Goal: Feedback & Contribution: Contribute content

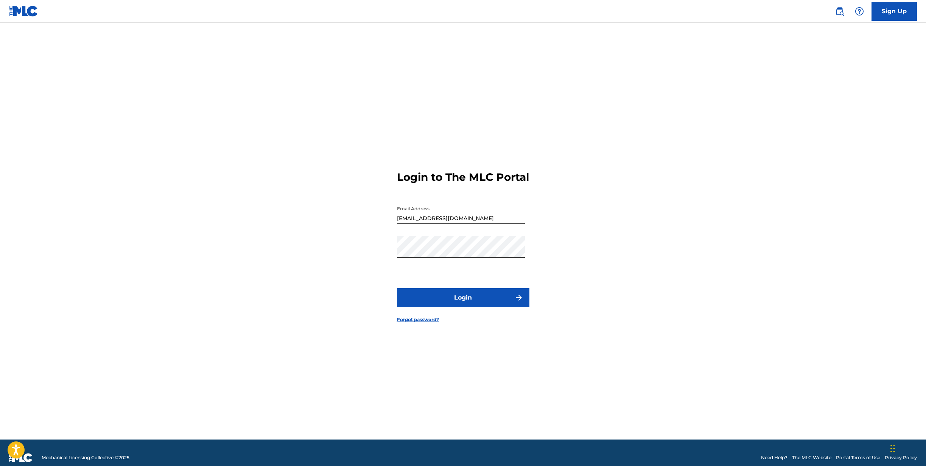
click at [465, 306] on button "Login" at bounding box center [463, 297] width 132 height 19
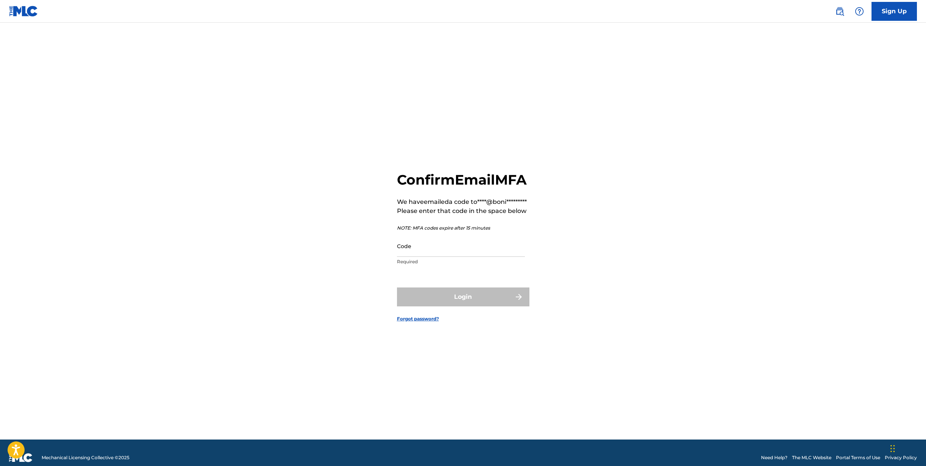
click at [447, 257] on input "Code" at bounding box center [461, 246] width 128 height 22
paste input "651911"
type input "651911"
click at [465, 306] on button "Login" at bounding box center [463, 296] width 132 height 19
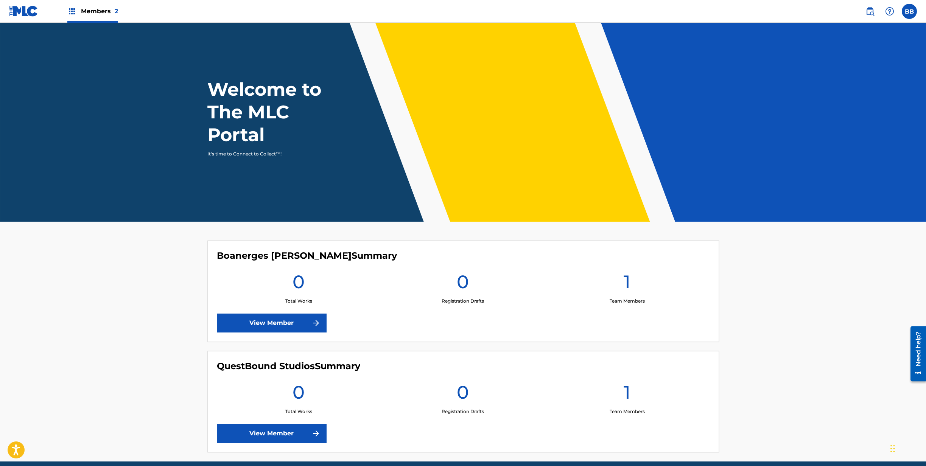
click at [909, 11] on label at bounding box center [908, 11] width 15 height 15
click at [909, 11] on input "BB [PERSON_NAME] [PERSON_NAME][EMAIL_ADDRESS][DOMAIN_NAME] Notification Prefere…" at bounding box center [909, 11] width 0 height 0
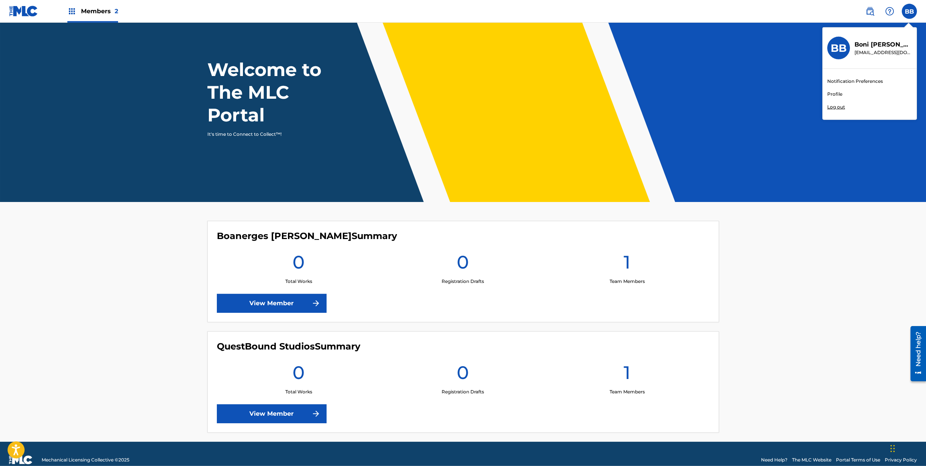
scroll to position [32, 0]
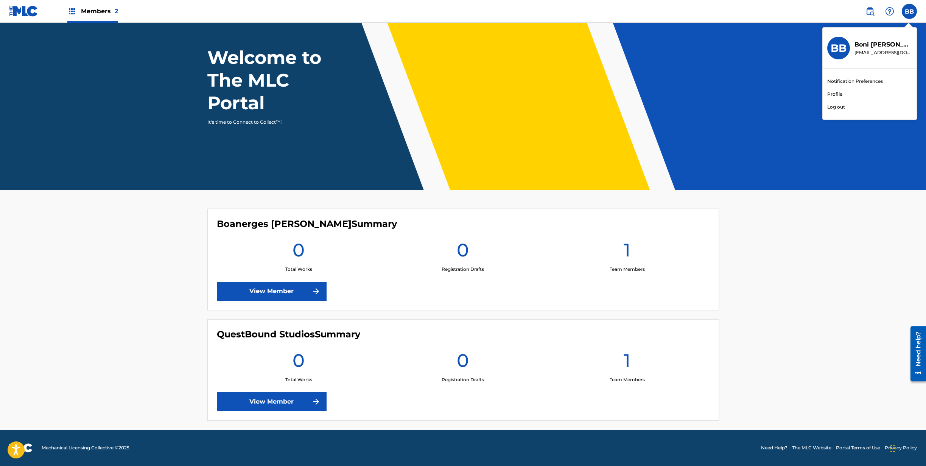
click at [279, 401] on link "View Member" at bounding box center [272, 401] width 110 height 19
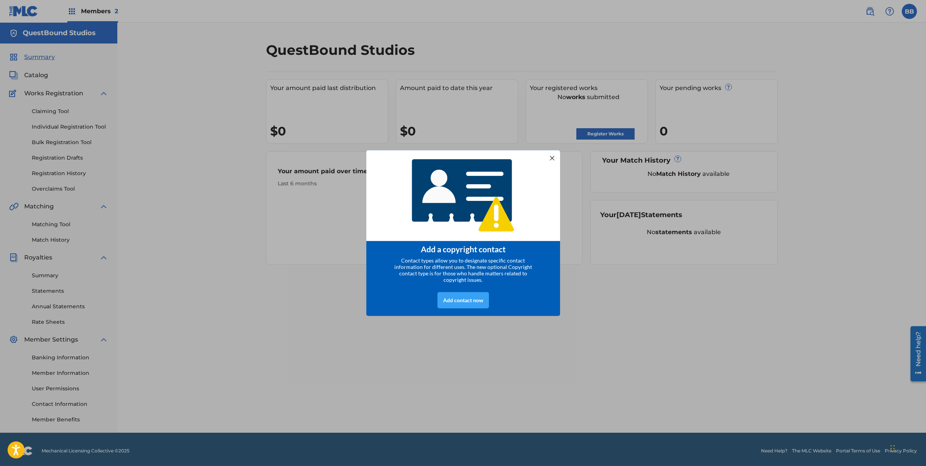
click at [461, 298] on div "Add contact now" at bounding box center [462, 300] width 51 height 16
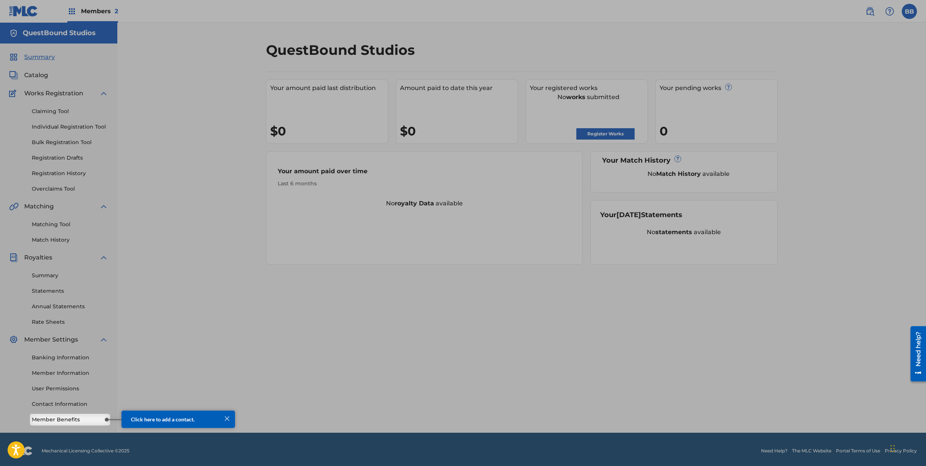
click at [600, 135] on div at bounding box center [463, 207] width 926 height 414
drag, startPoint x: 479, startPoint y: 318, endPoint x: 353, endPoint y: 424, distance: 164.6
click at [479, 319] on div at bounding box center [463, 207] width 926 height 414
click at [224, 416] on div at bounding box center [227, 418] width 10 height 10
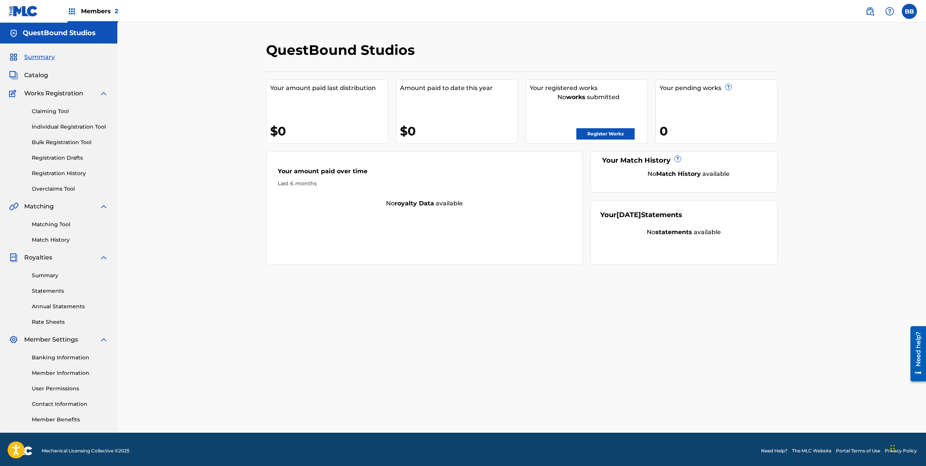
click at [593, 133] on link "Register Works" at bounding box center [605, 133] width 58 height 11
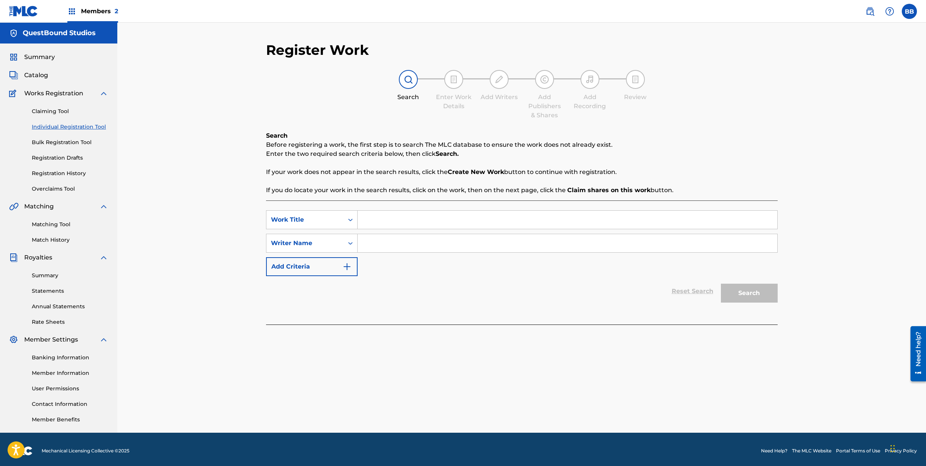
click at [364, 221] on input "Search Form" at bounding box center [566, 220] width 419 height 18
type input "[PERSON_NAME], You Are My Love"
click at [409, 255] on div "SearchWithCriteria515c93be-0c90-48e2-af3f-9aa8b7e79d67 Work Title [PERSON_NAME]…" at bounding box center [521, 243] width 511 height 66
click at [405, 247] on input "Search Form" at bounding box center [566, 243] width 419 height 18
type input "[PERSON_NAME]"
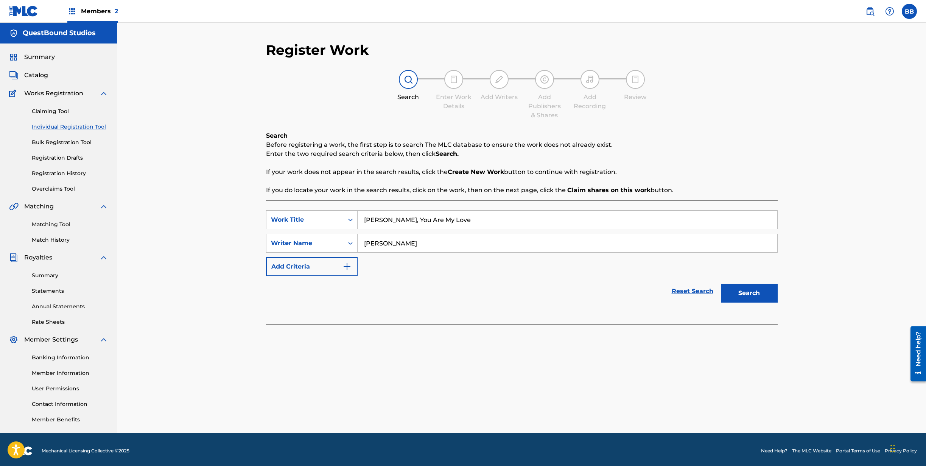
click at [757, 298] on button "Search" at bounding box center [749, 293] width 57 height 19
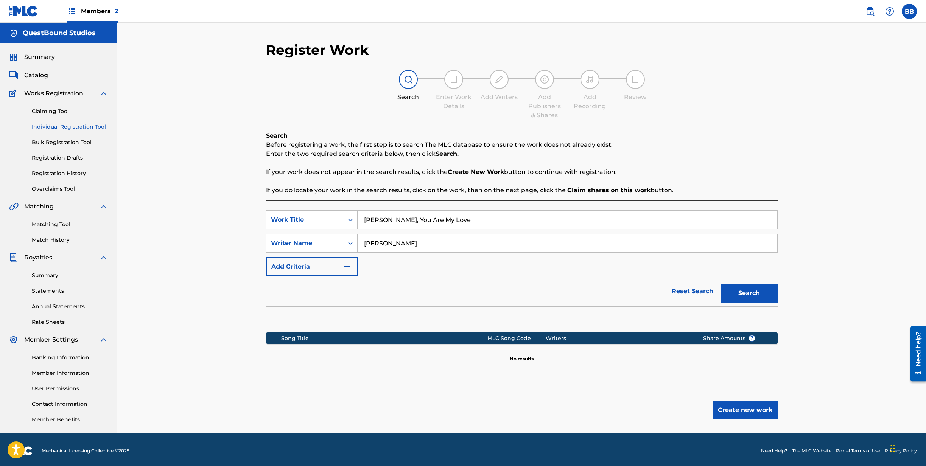
click at [349, 267] on img "Search Form" at bounding box center [346, 266] width 9 height 9
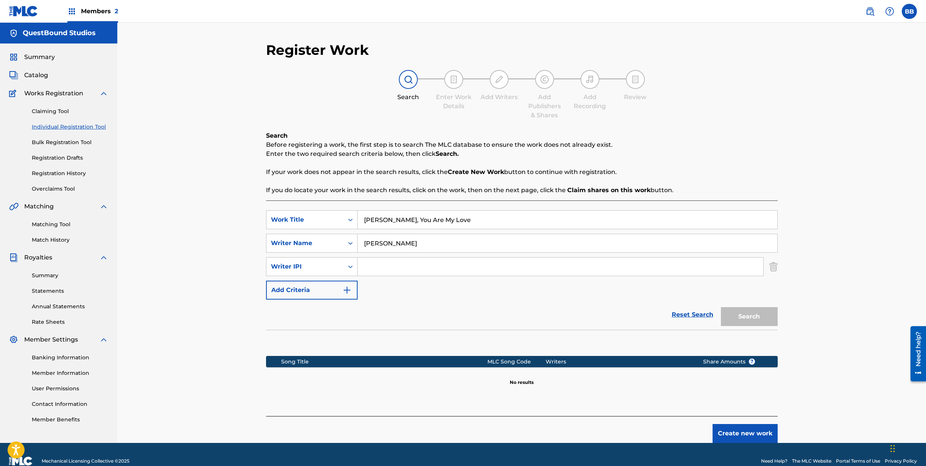
click at [380, 262] on input "Search Form" at bounding box center [559, 267] width 405 height 18
click at [372, 267] on input "Search Form" at bounding box center [559, 267] width 405 height 18
paste input "1308759039"
type input "1308759039"
click at [347, 293] on img "Search Form" at bounding box center [346, 290] width 9 height 9
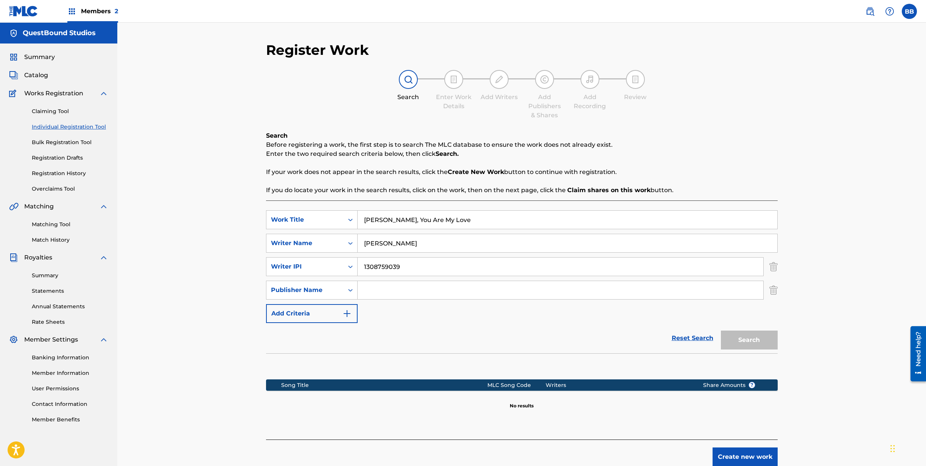
click at [379, 286] on input "Search Form" at bounding box center [559, 290] width 405 height 18
type input "QuestBound Studios"
click at [352, 316] on button "Add Criteria" at bounding box center [312, 313] width 92 height 19
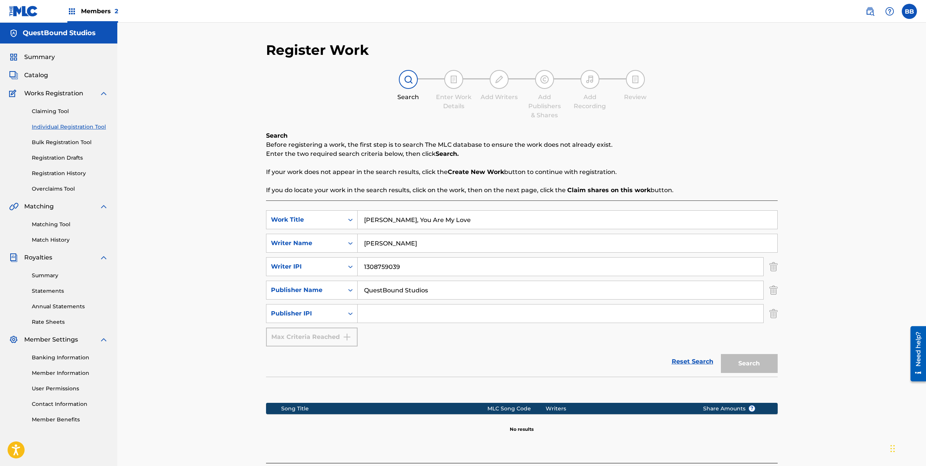
click at [393, 312] on input "Search Form" at bounding box center [559, 313] width 405 height 18
paste input "1308758924"
type input "1308758924"
drag, startPoint x: 407, startPoint y: 240, endPoint x: 334, endPoint y: 246, distance: 73.2
click at [357, 246] on input "[PERSON_NAME]" at bounding box center [566, 243] width 419 height 18
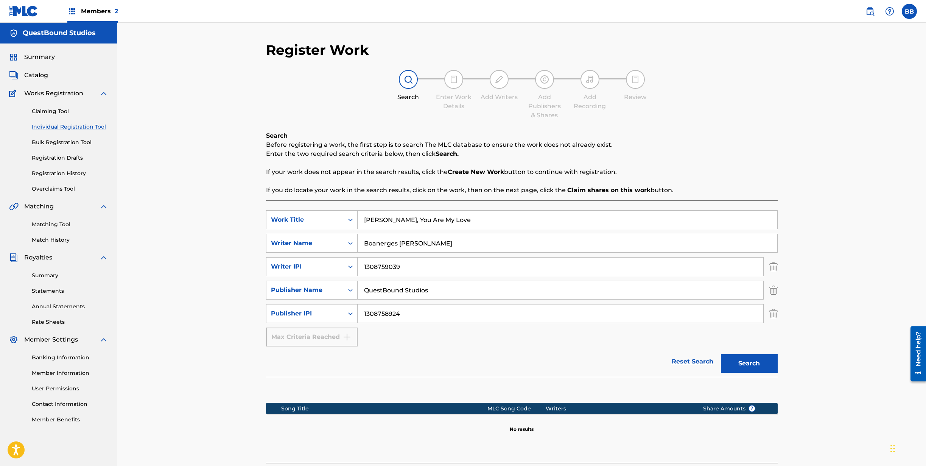
type input "Boanerges [PERSON_NAME]"
click at [753, 361] on button "Search" at bounding box center [749, 363] width 57 height 19
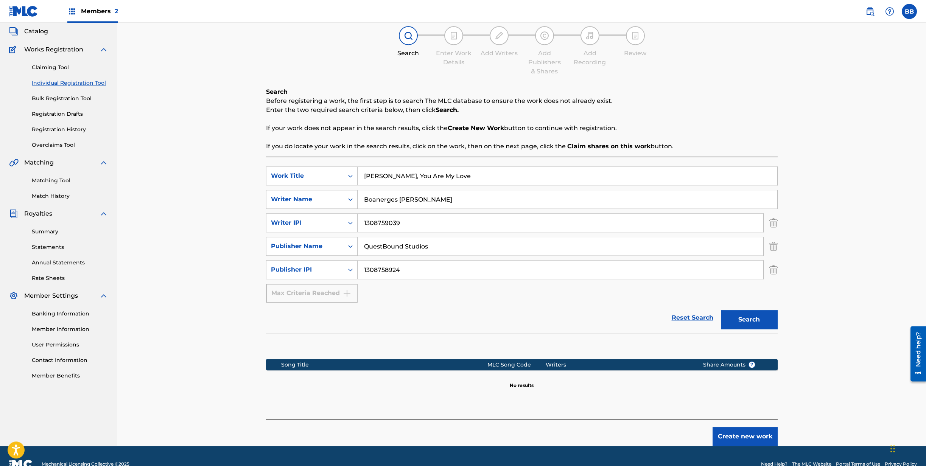
scroll to position [60, 0]
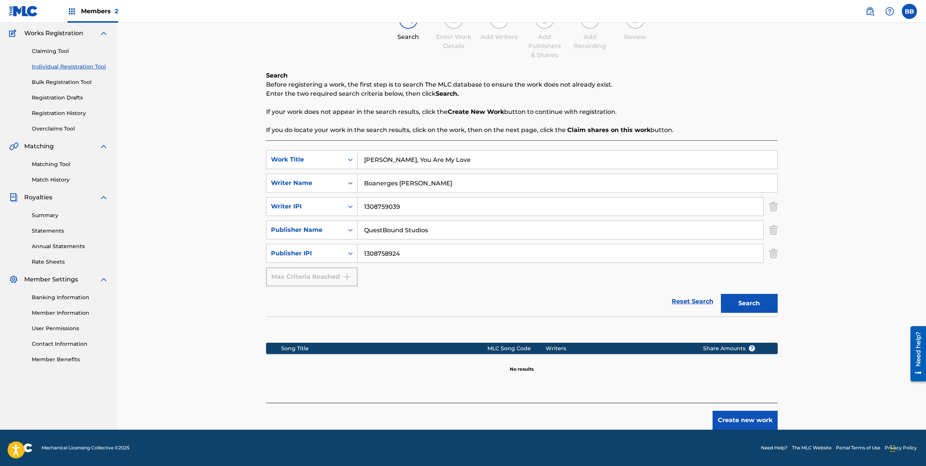
click at [736, 419] on button "Create new work" at bounding box center [744, 420] width 65 height 19
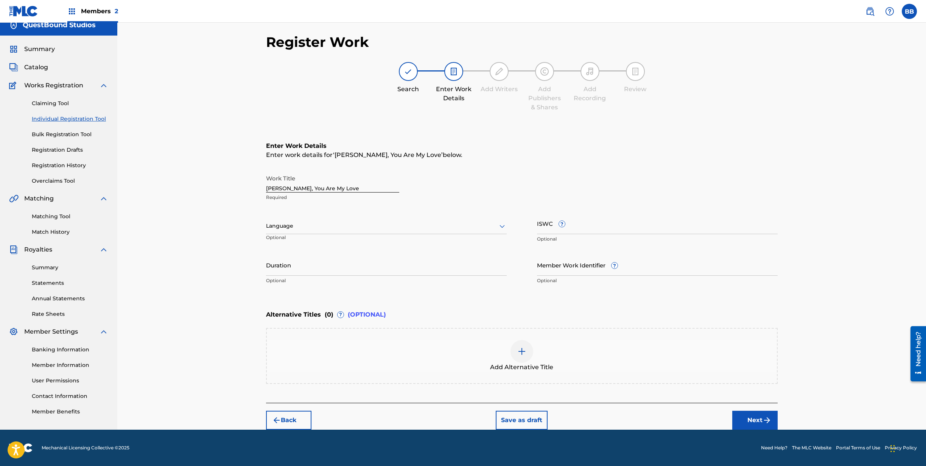
click at [294, 270] on input "Duration" at bounding box center [386, 265] width 241 height 22
click at [553, 262] on input "Member Work Identifier ?" at bounding box center [657, 265] width 241 height 22
click at [266, 270] on div "Register Work Search Enter Work Details Add Writers Add Publishers & Shares Add…" at bounding box center [522, 232] width 530 height 396
click at [269, 272] on input "6:15" at bounding box center [386, 265] width 241 height 22
type input "06:15"
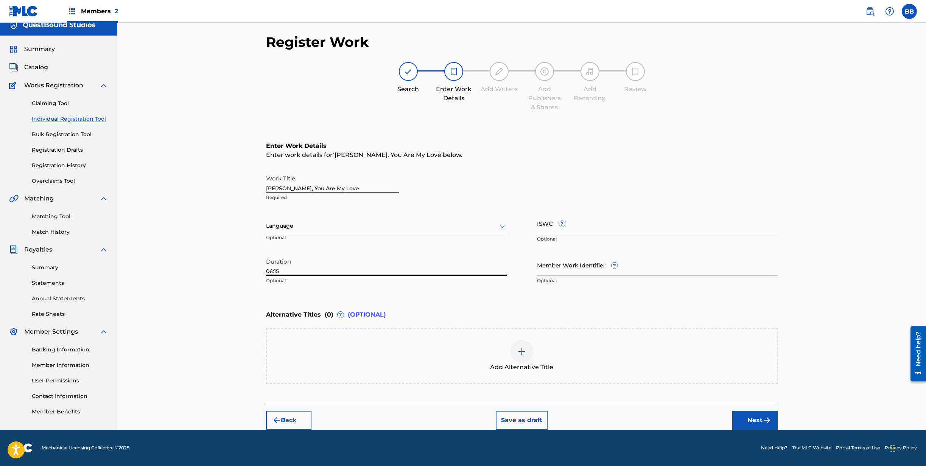
click at [603, 225] on input "ISWC ?" at bounding box center [657, 224] width 241 height 22
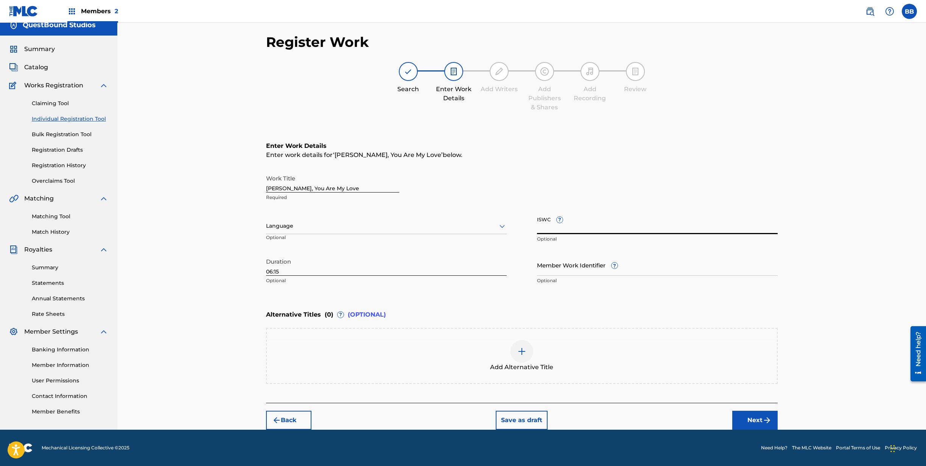
click at [578, 227] on input "ISWC ?" at bounding box center [657, 224] width 241 height 22
paste input "T3352003653"
type input "T3352003653"
click at [607, 269] on input "Member Work Identifier ?" at bounding box center [657, 265] width 241 height 22
paste input "932105490"
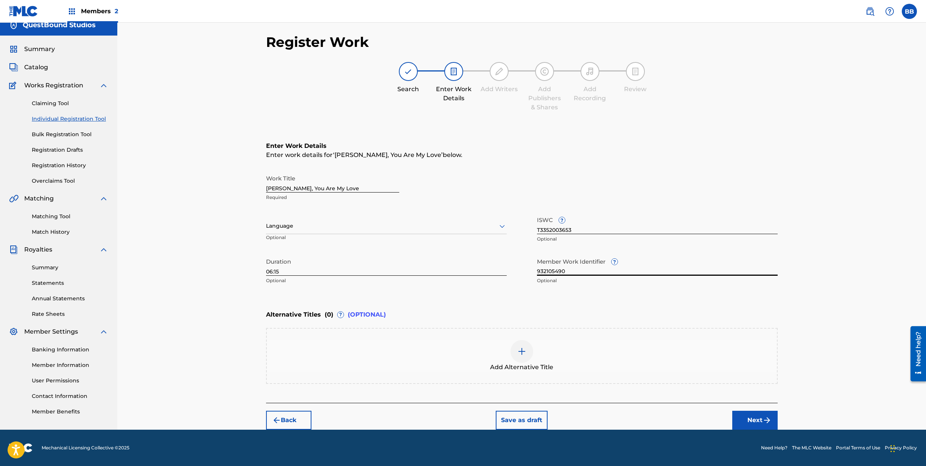
type input "932105490"
click at [522, 351] on img at bounding box center [521, 351] width 9 height 9
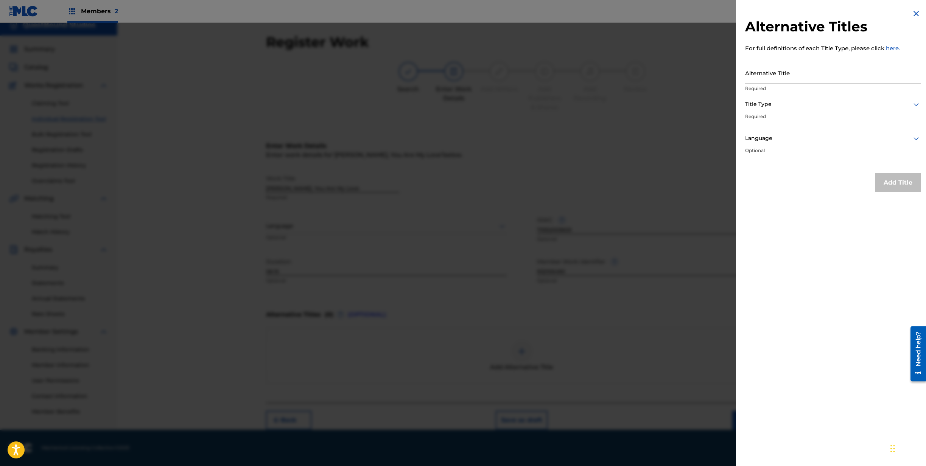
click at [799, 78] on input "Alternative Title" at bounding box center [832, 73] width 175 height 22
click at [823, 109] on div at bounding box center [832, 103] width 175 height 9
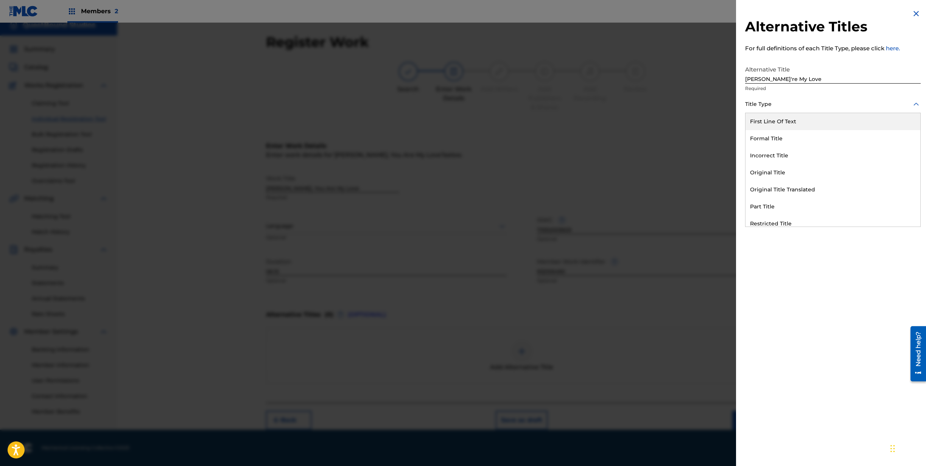
click at [758, 78] on input "[PERSON_NAME]'re My Love" at bounding box center [832, 73] width 175 height 22
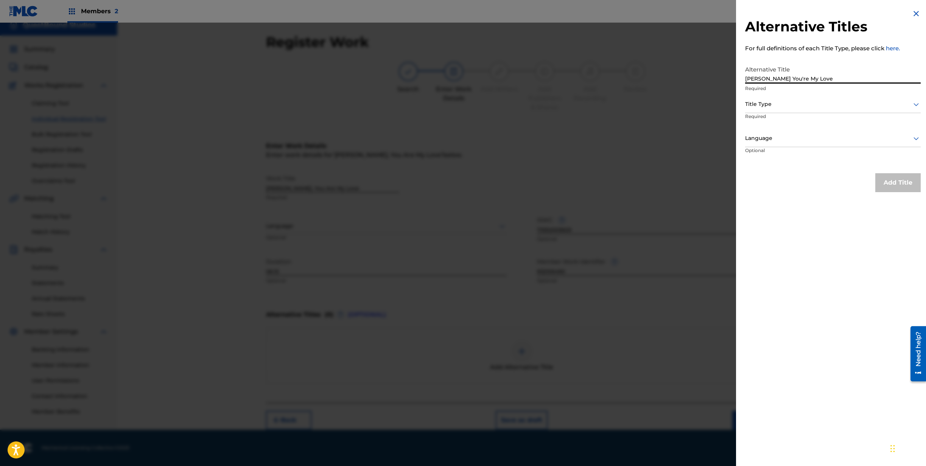
type input "[PERSON_NAME] You're My Love"
click at [850, 106] on div at bounding box center [832, 103] width 175 height 9
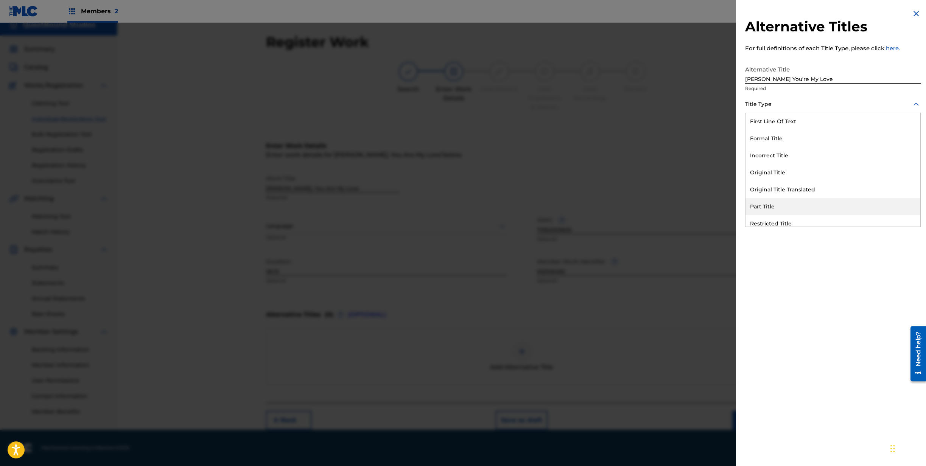
click at [837, 205] on div "Part Title" at bounding box center [832, 206] width 175 height 17
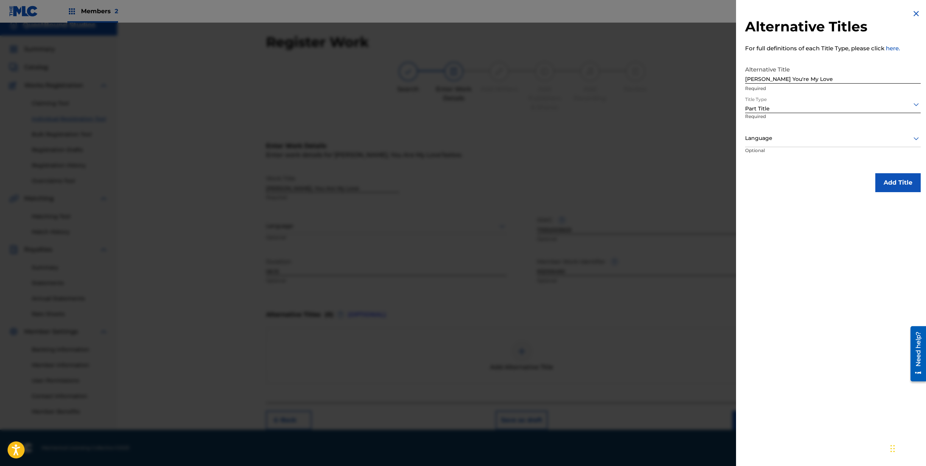
click at [872, 140] on div at bounding box center [832, 138] width 175 height 9
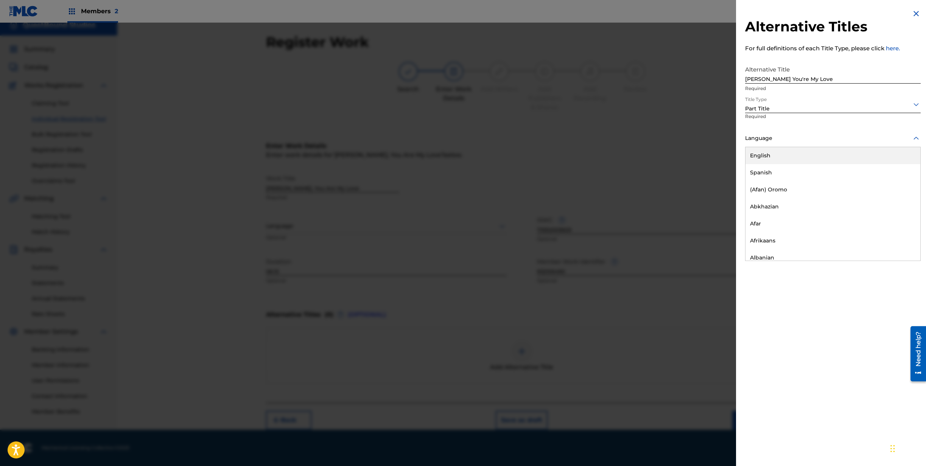
click at [851, 157] on div "English" at bounding box center [832, 155] width 175 height 17
click at [888, 183] on button "Add Title" at bounding box center [897, 182] width 45 height 19
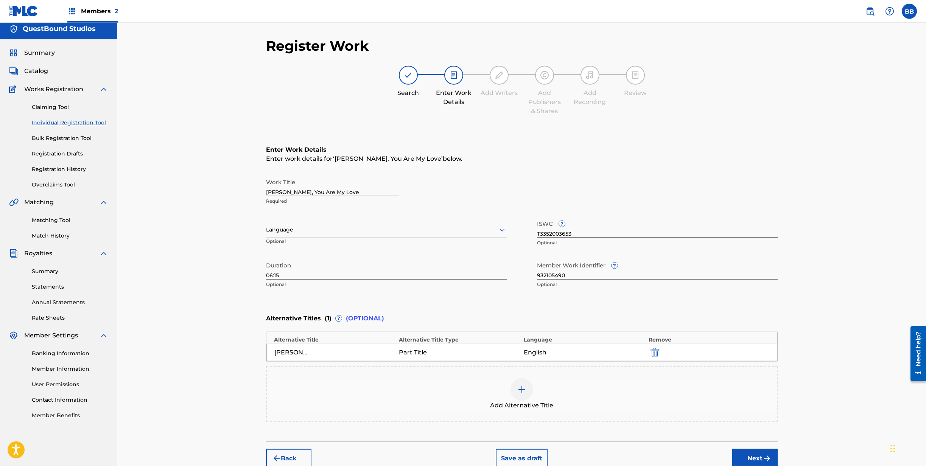
scroll to position [4, 0]
click at [748, 454] on button "Next" at bounding box center [754, 458] width 45 height 19
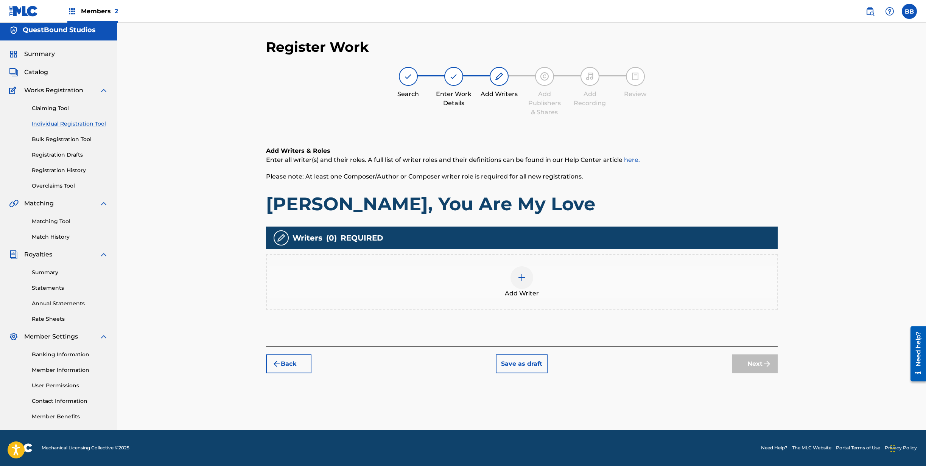
scroll to position [3, 0]
click at [520, 277] on img at bounding box center [521, 277] width 9 height 9
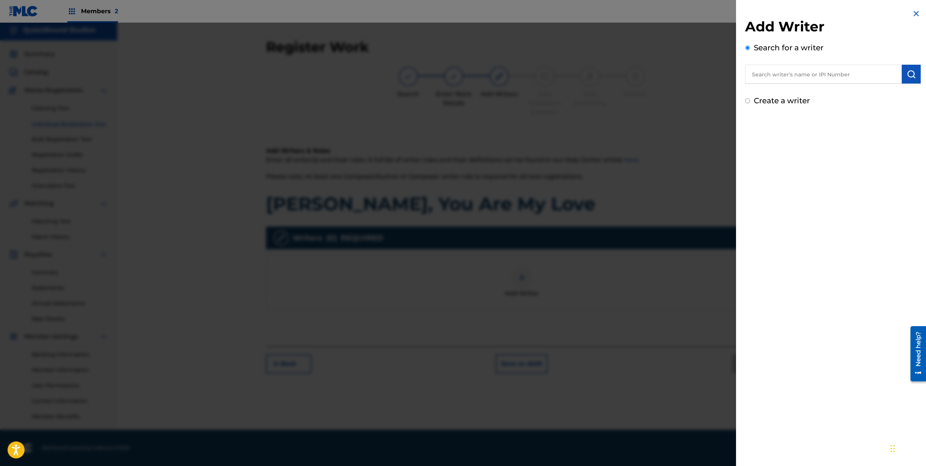
click at [787, 77] on input "text" at bounding box center [823, 74] width 157 height 19
click at [772, 73] on input "text" at bounding box center [823, 74] width 157 height 19
paste input "1308759039"
click at [912, 71] on img "submit" at bounding box center [910, 74] width 9 height 9
click at [802, 73] on input "1308759039" at bounding box center [823, 74] width 157 height 19
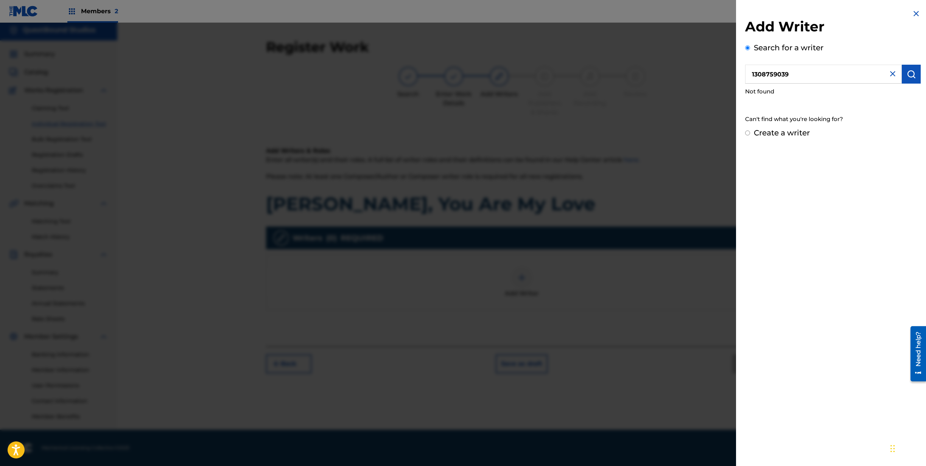
drag, startPoint x: 802, startPoint y: 73, endPoint x: 716, endPoint y: 76, distance: 86.3
click at [745, 76] on input "1308759039" at bounding box center [823, 74] width 157 height 19
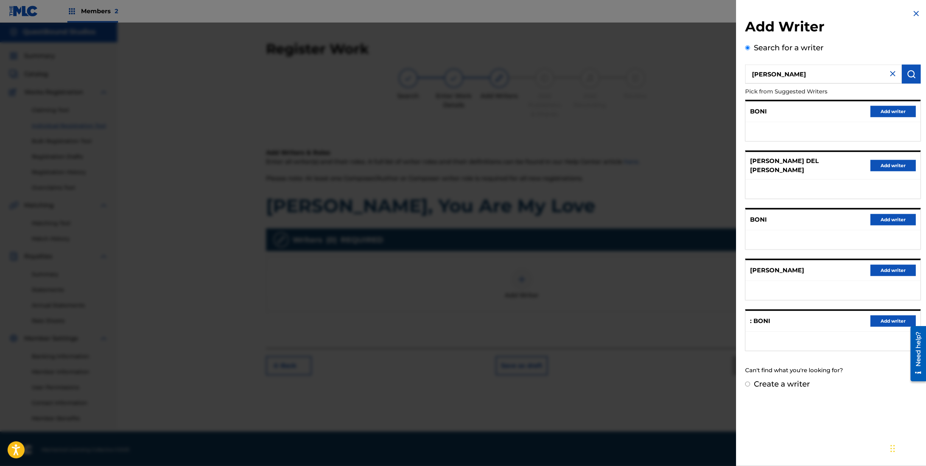
scroll to position [0, 0]
drag, startPoint x: 801, startPoint y: 71, endPoint x: 737, endPoint y: 70, distance: 64.7
click at [745, 70] on input "[PERSON_NAME]" at bounding box center [823, 74] width 157 height 19
click at [904, 72] on button "submit" at bounding box center [910, 74] width 19 height 19
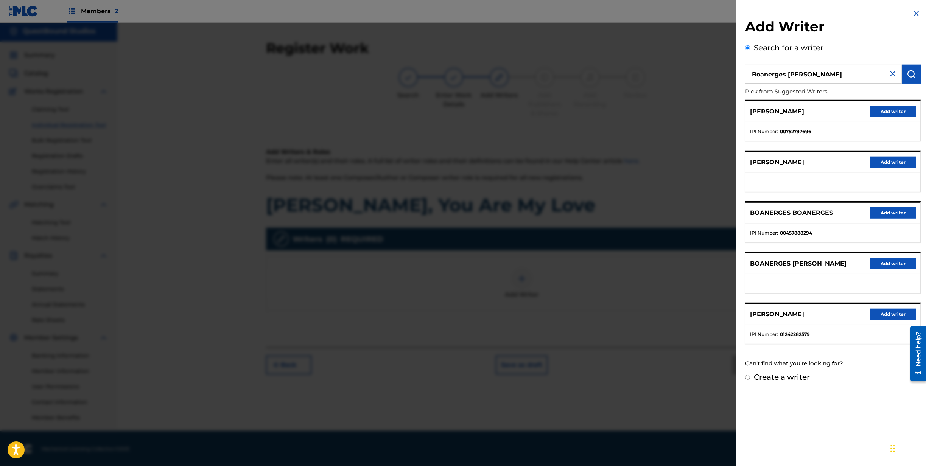
scroll to position [3, 0]
drag, startPoint x: 837, startPoint y: 73, endPoint x: 693, endPoint y: 73, distance: 144.1
click at [745, 73] on input "Boanerges [PERSON_NAME]" at bounding box center [823, 74] width 157 height 19
paste input "1308759039"
type input "1308759039"
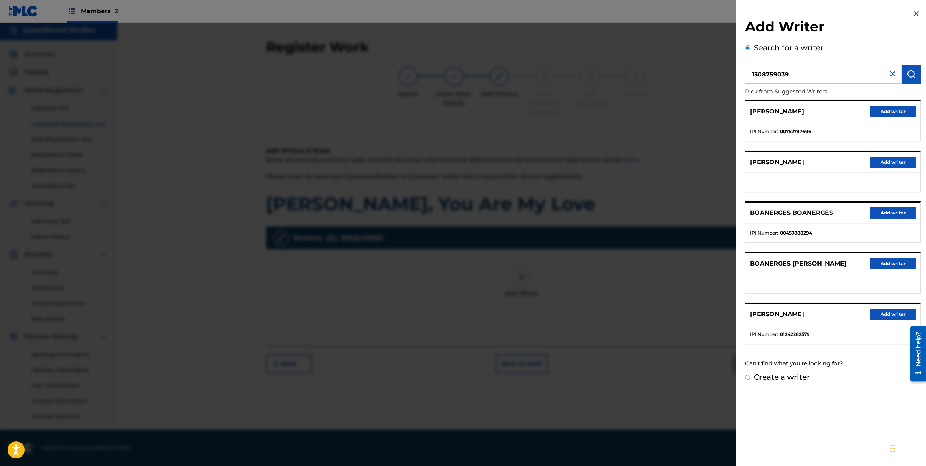
click at [907, 76] on img "submit" at bounding box center [910, 74] width 9 height 9
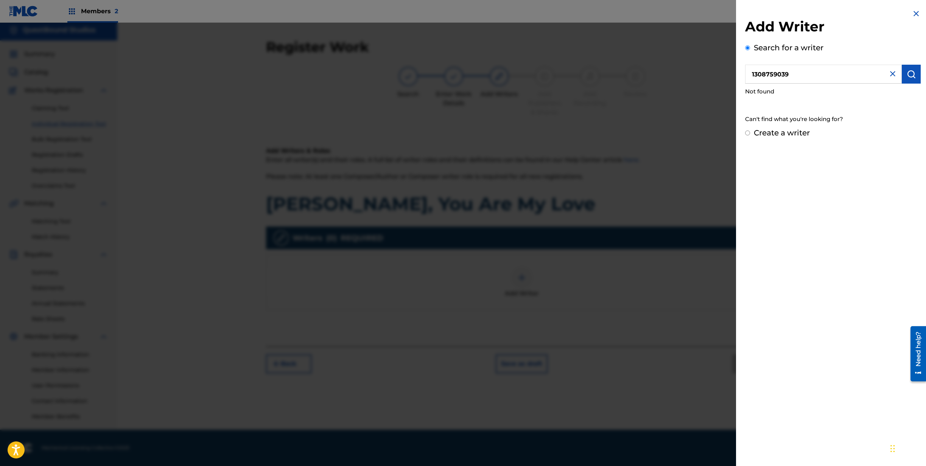
click at [913, 14] on img at bounding box center [915, 13] width 9 height 9
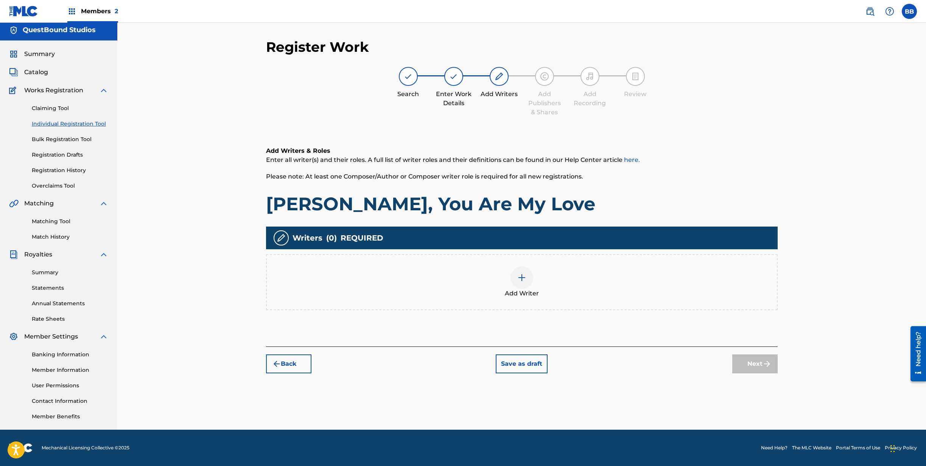
click at [514, 364] on button "Save as draft" at bounding box center [521, 363] width 52 height 19
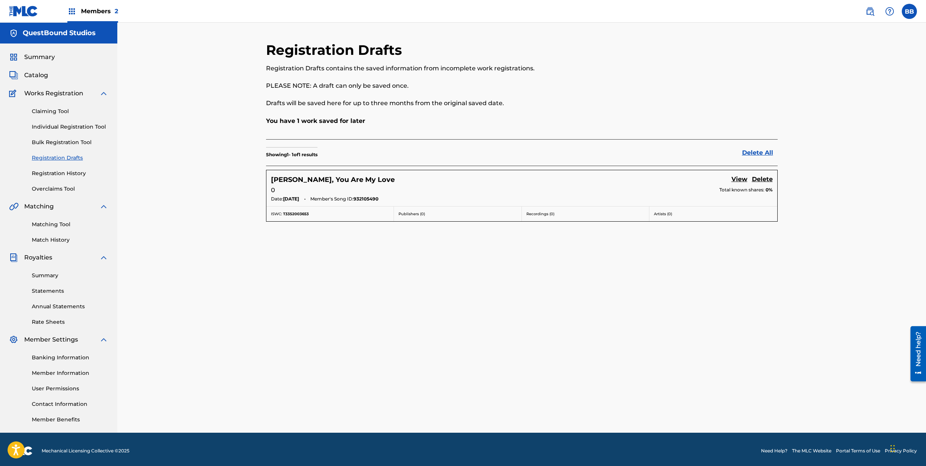
click at [78, 373] on link "Member Information" at bounding box center [70, 373] width 76 height 8
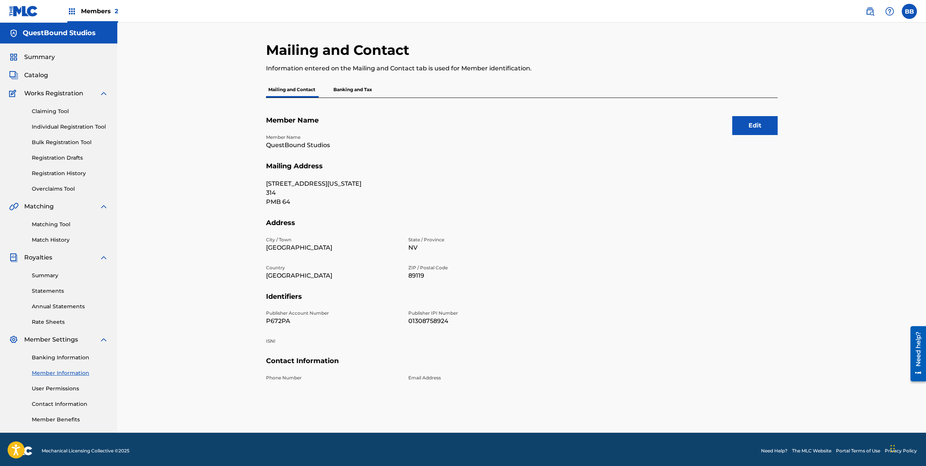
click at [344, 90] on p "Banking and Tax" at bounding box center [352, 90] width 43 height 16
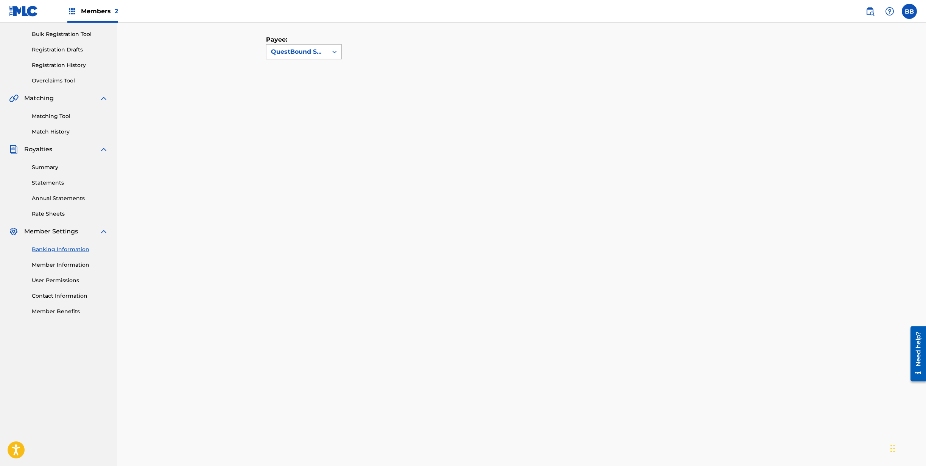
scroll to position [77, 0]
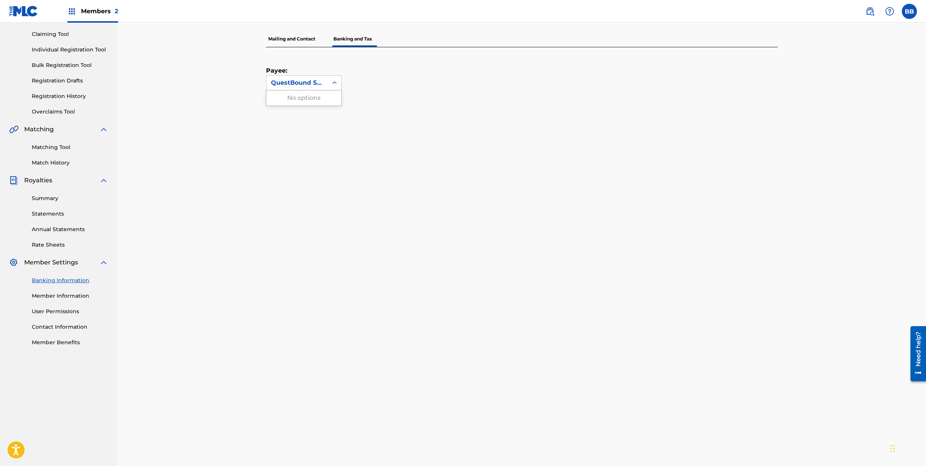
click at [333, 84] on icon at bounding box center [335, 83] width 8 height 8
click at [310, 84] on div "QuestBound Studios" at bounding box center [297, 82] width 52 height 9
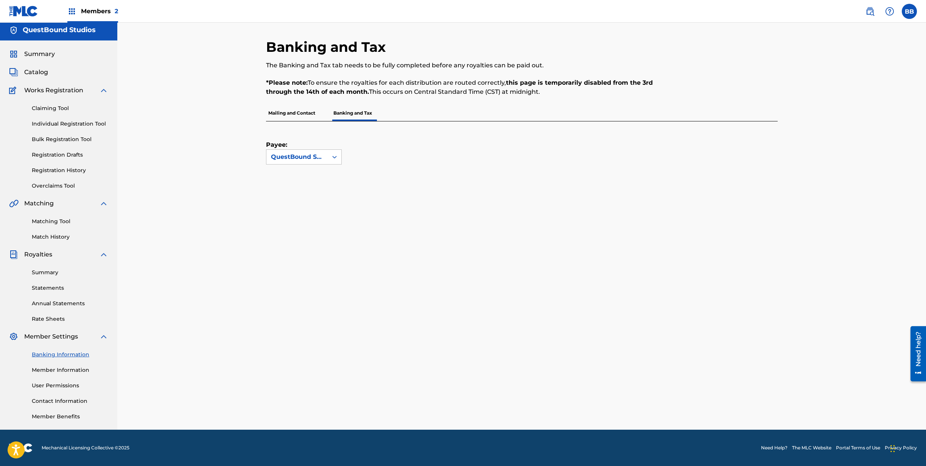
scroll to position [3, 0]
click at [64, 369] on link "Member Information" at bounding box center [70, 370] width 76 height 8
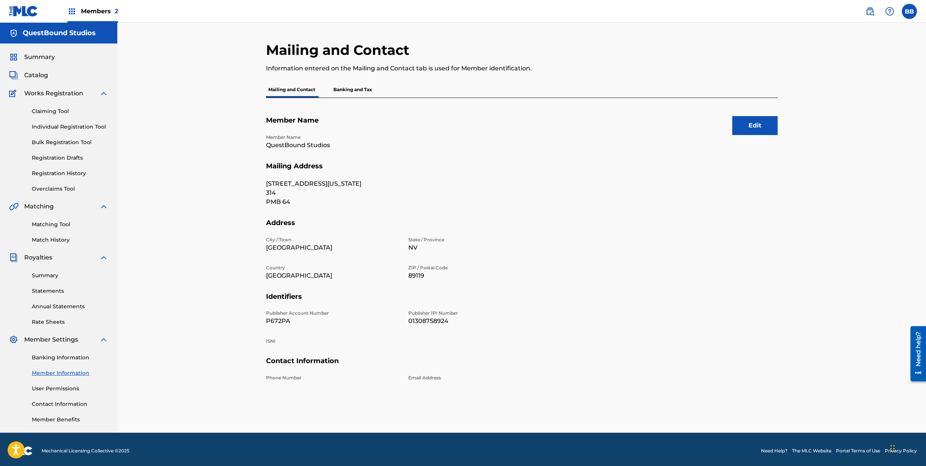
click at [354, 94] on p "Banking and Tax" at bounding box center [352, 90] width 43 height 16
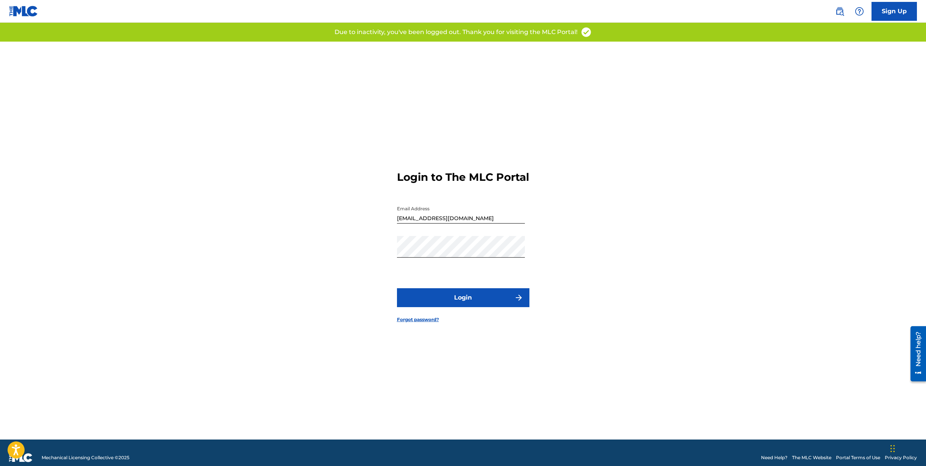
click at [469, 304] on button "Login" at bounding box center [463, 297] width 132 height 19
